Goal: Task Accomplishment & Management: Manage account settings

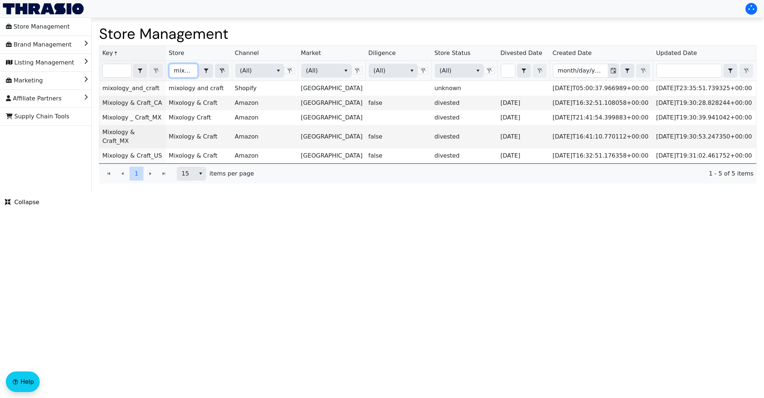
click at [186, 72] on input "mixolo" at bounding box center [183, 70] width 28 height 13
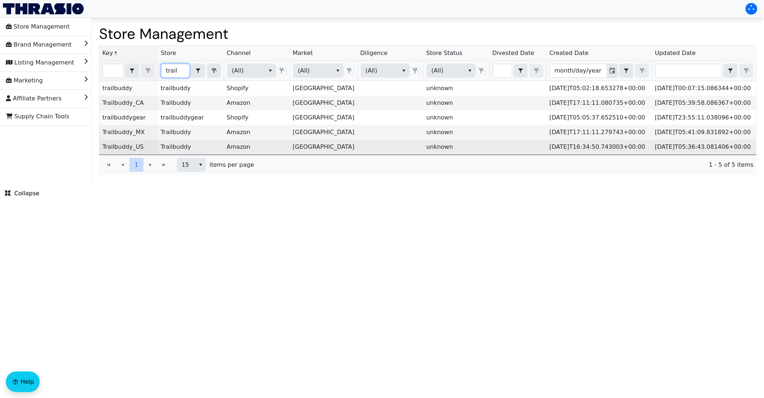
type input "trail"
click at [128, 150] on link "Trailbuddy_US" at bounding box center [122, 146] width 41 height 7
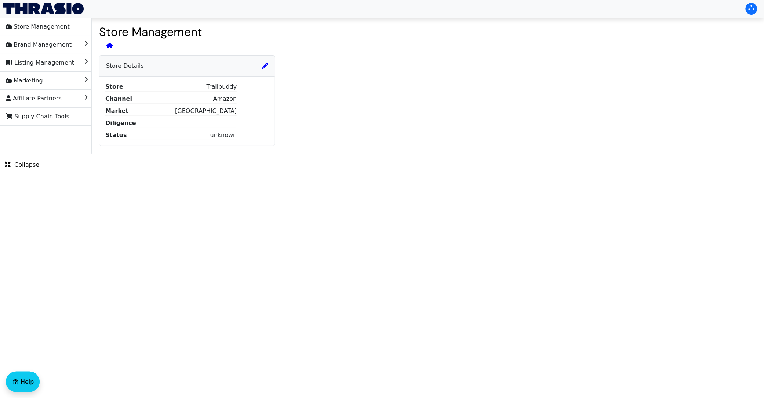
click at [268, 68] on div "Store Details" at bounding box center [187, 65] width 164 height 7
click at [261, 67] on h6 "Store Details" at bounding box center [187, 65] width 162 height 7
click at [77, 39] on li "Brand Management" at bounding box center [46, 45] width 92 height 18
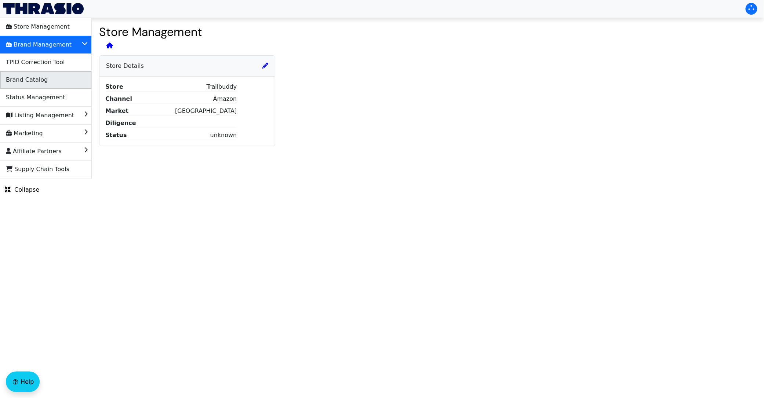
click at [54, 76] on li "Brand Catalog" at bounding box center [46, 80] width 92 height 18
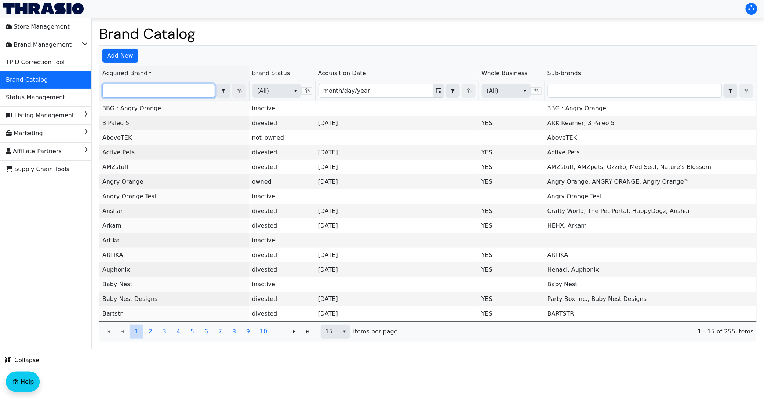
click at [157, 90] on input "Filter" at bounding box center [159, 90] width 112 height 13
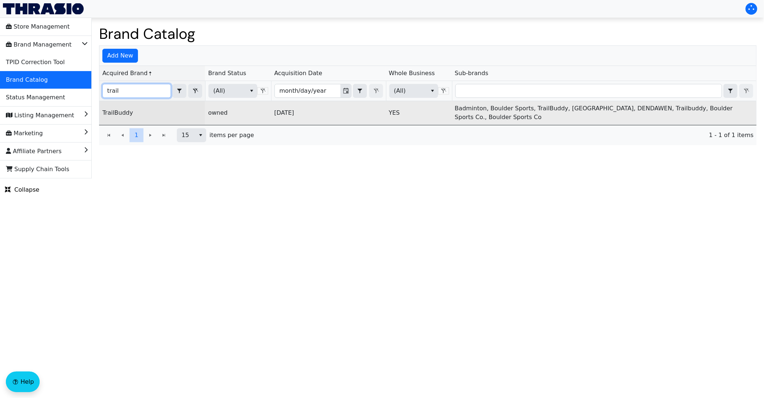
type input "trail"
click at [125, 113] on link "TrailBuddy" at bounding box center [117, 112] width 31 height 7
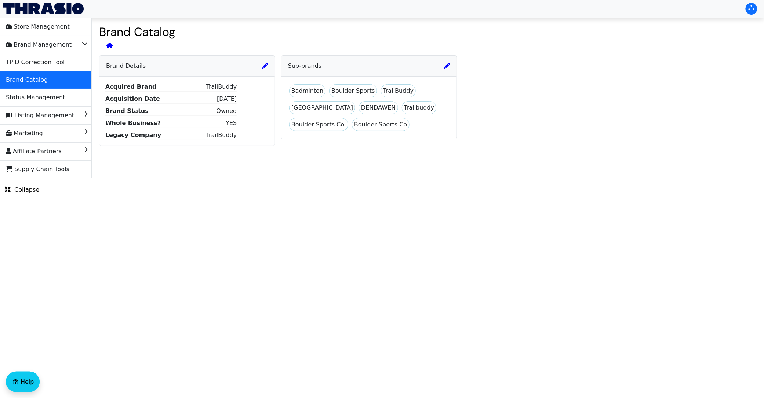
click at [265, 63] on icon at bounding box center [265, 66] width 6 height 6
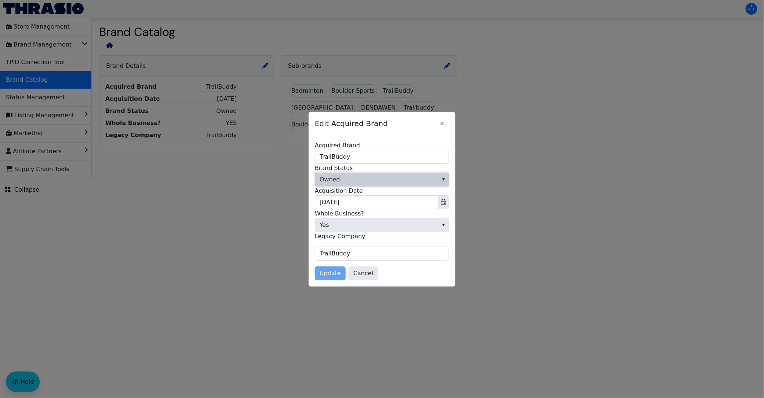
click at [371, 175] on span "Owned" at bounding box center [376, 179] width 123 height 13
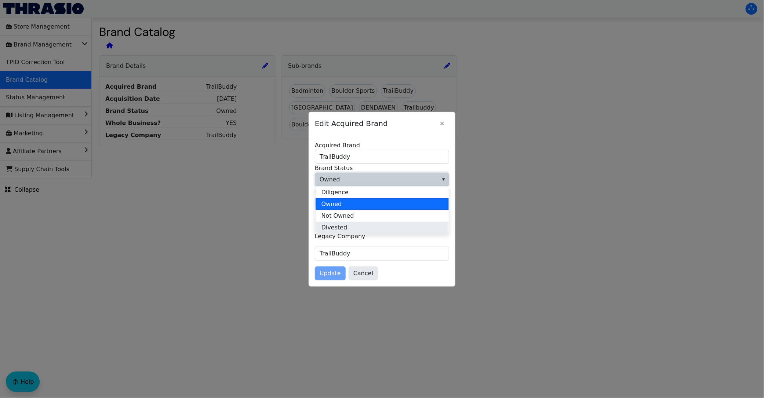
click at [356, 223] on li "Divested" at bounding box center [382, 228] width 133 height 12
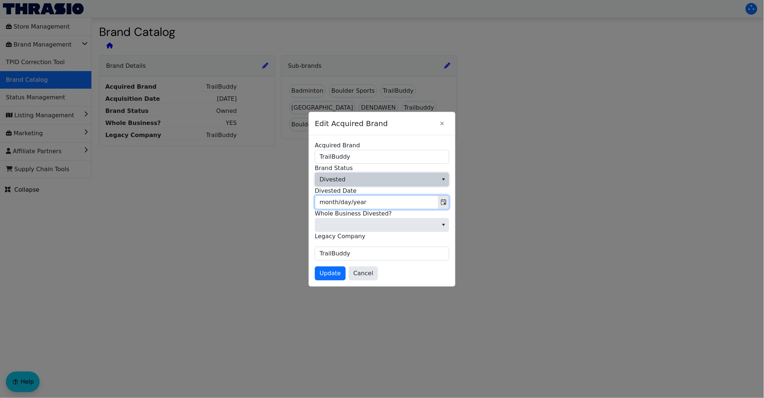
click at [395, 200] on input "month/day/year" at bounding box center [376, 202] width 123 height 13
click at [444, 199] on span "Toggle calendar" at bounding box center [444, 202] width 6 height 9
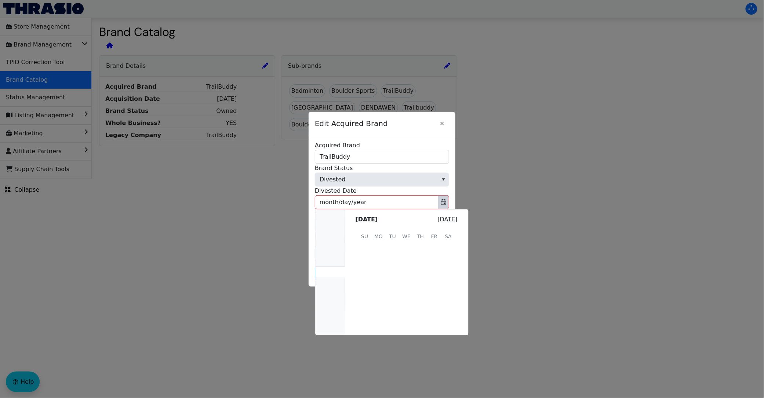
scroll to position [147063, 0]
click at [404, 294] on span "20" at bounding box center [407, 293] width 14 height 14
type input "[DATE]"
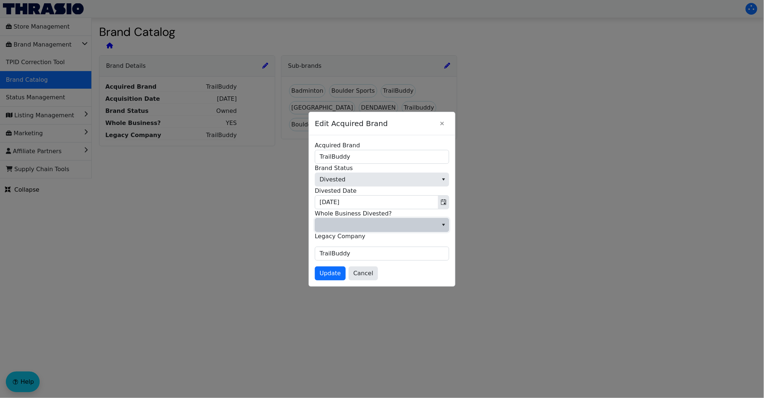
click at [363, 228] on span at bounding box center [377, 225] width 114 height 9
click at [360, 263] on li "Yes" at bounding box center [382, 262] width 133 height 12
click at [331, 278] on span "Update" at bounding box center [330, 273] width 21 height 9
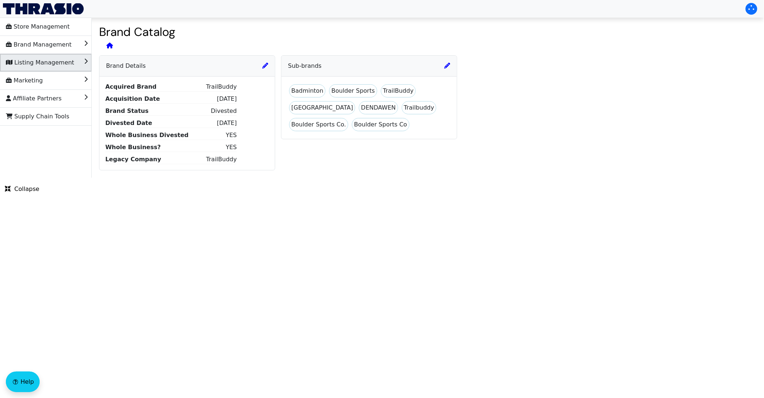
click at [73, 65] on li "Listing Management" at bounding box center [46, 63] width 92 height 18
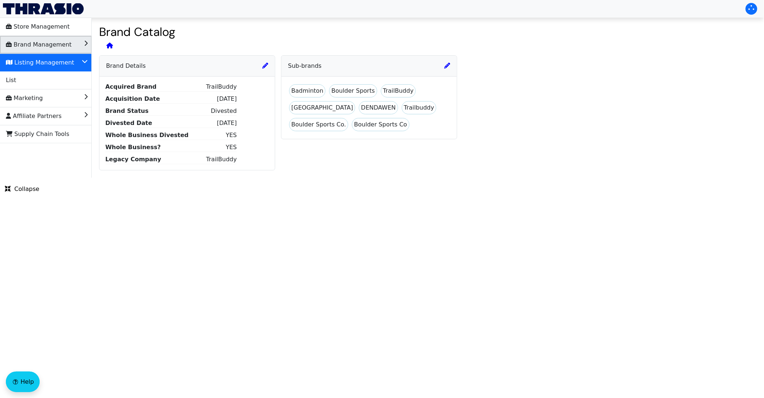
click at [69, 47] on li "Brand Management" at bounding box center [46, 45] width 92 height 18
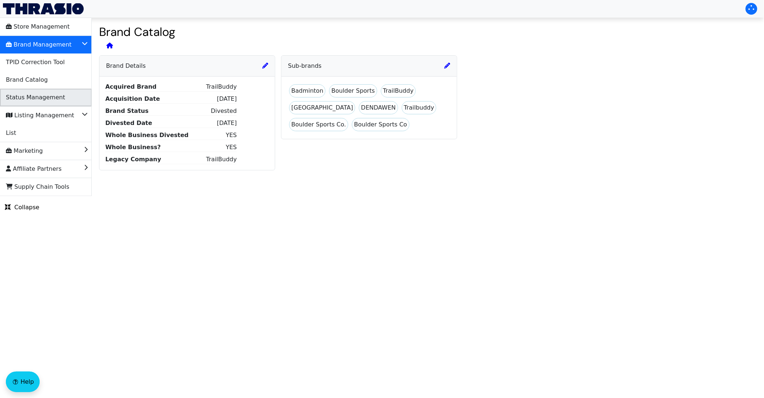
click at [54, 95] on span "Status Management" at bounding box center [35, 98] width 59 height 12
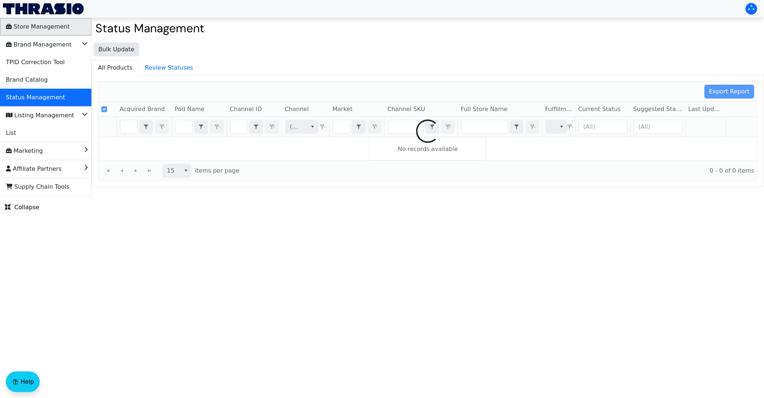
click at [55, 23] on span "Store Management" at bounding box center [38, 27] width 64 height 12
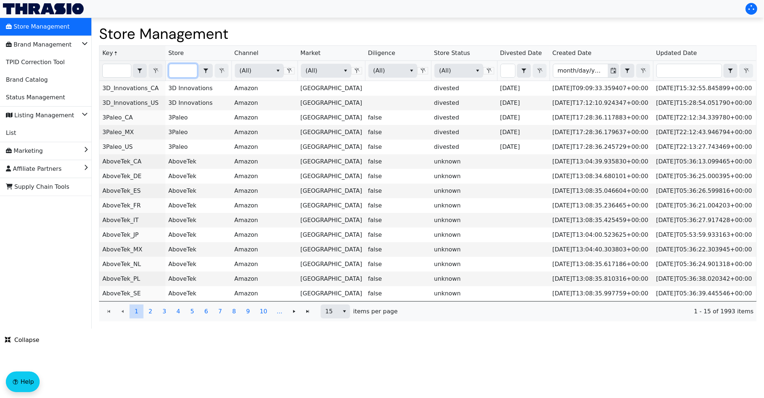
click at [191, 69] on input "Filter" at bounding box center [183, 70] width 28 height 13
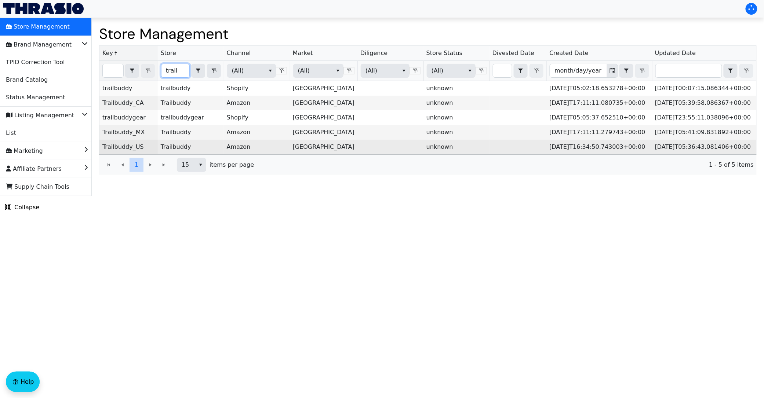
type input "trail"
click at [125, 150] on link "Trailbuddy_US" at bounding box center [122, 146] width 41 height 7
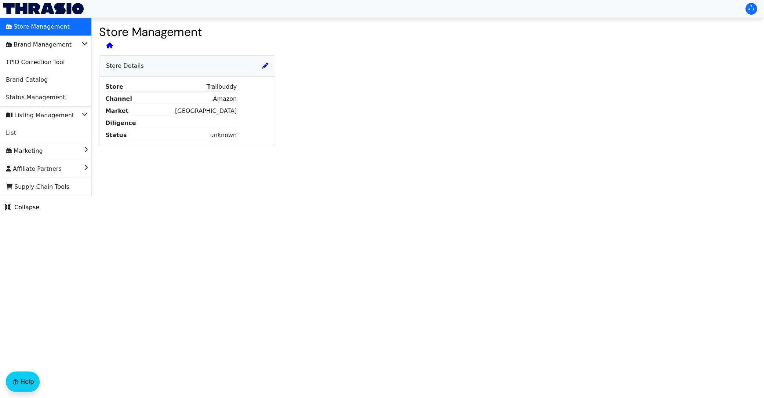
click at [265, 67] on icon at bounding box center [265, 66] width 6 height 6
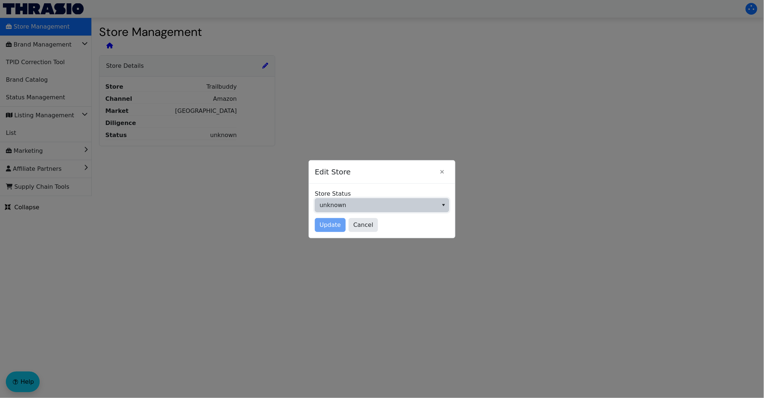
click at [393, 209] on span "unknown" at bounding box center [376, 205] width 123 height 13
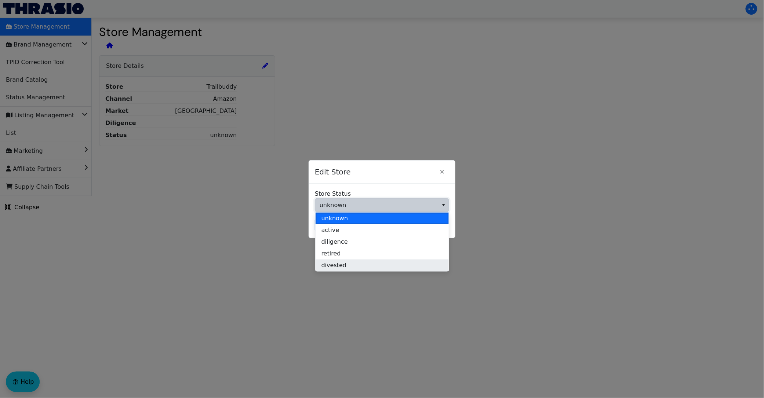
click at [372, 266] on li "divested" at bounding box center [382, 266] width 133 height 12
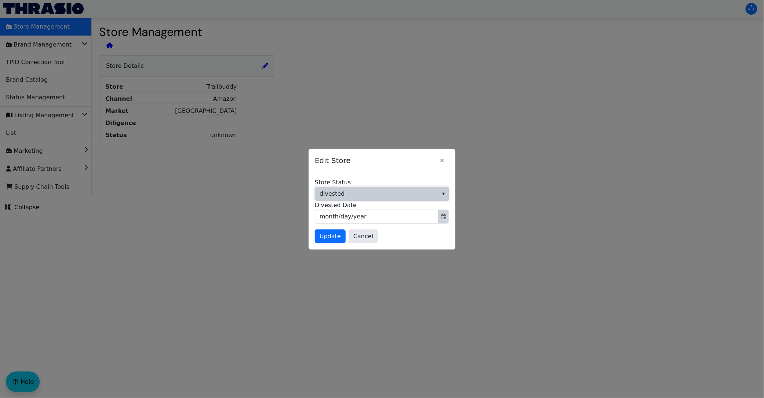
click at [444, 216] on icon "Toggle calendar" at bounding box center [444, 217] width 6 height 6
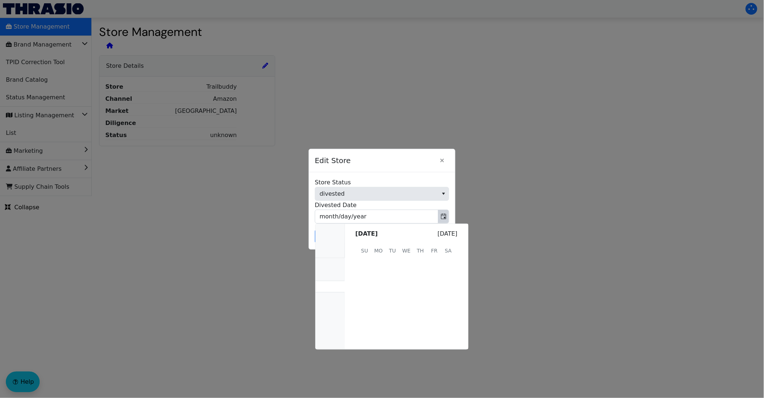
scroll to position [147063, 0]
click at [407, 307] on span "20" at bounding box center [407, 307] width 14 height 14
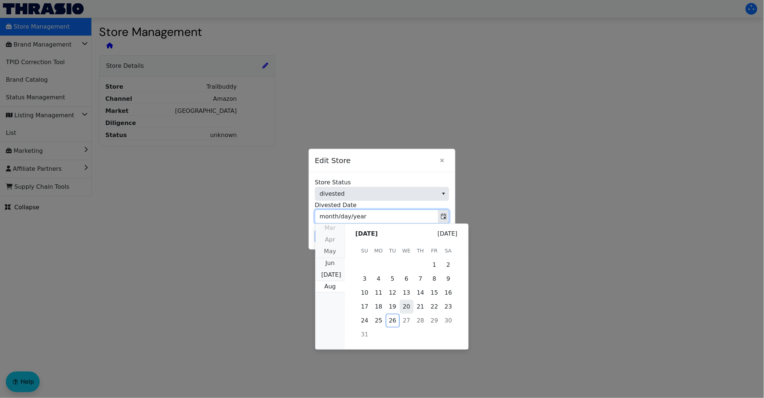
type input "[DATE]"
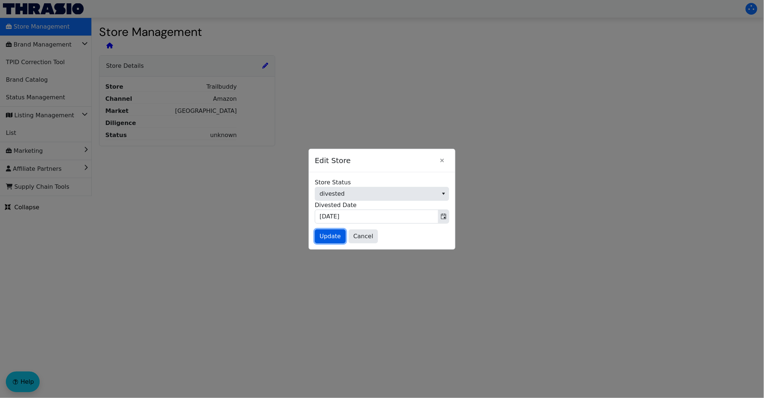
click at [333, 230] on button "Update" at bounding box center [330, 237] width 31 height 14
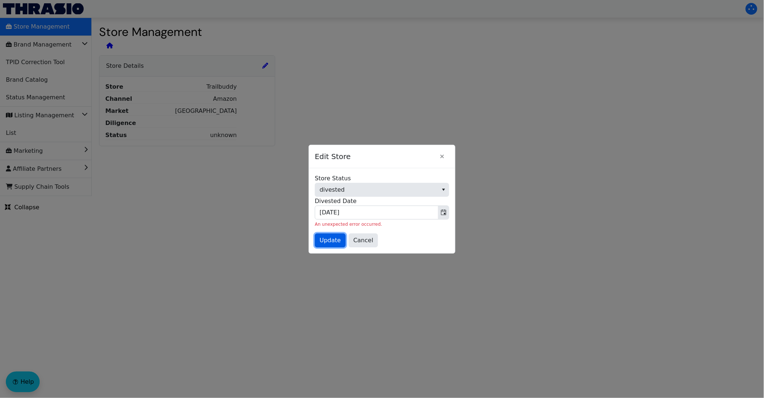
click at [331, 241] on span "Update" at bounding box center [330, 240] width 21 height 9
